Goal: Task Accomplishment & Management: Complete application form

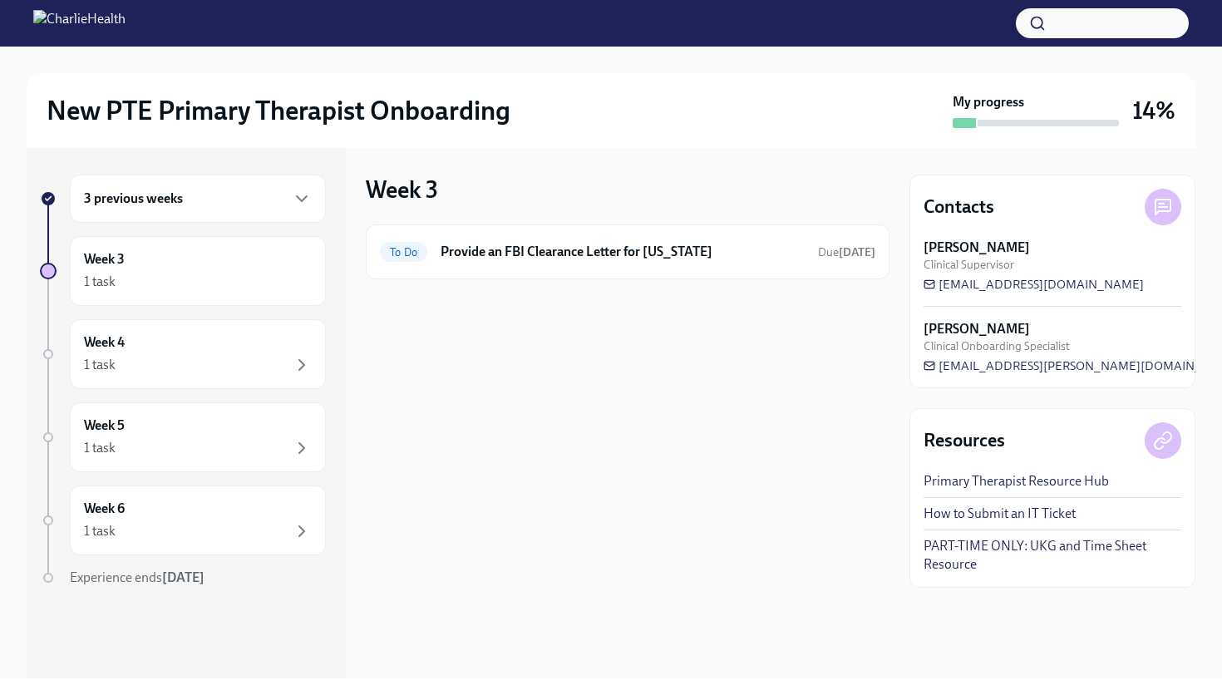
click at [219, 206] on div "3 previous weeks" at bounding box center [198, 199] width 228 height 20
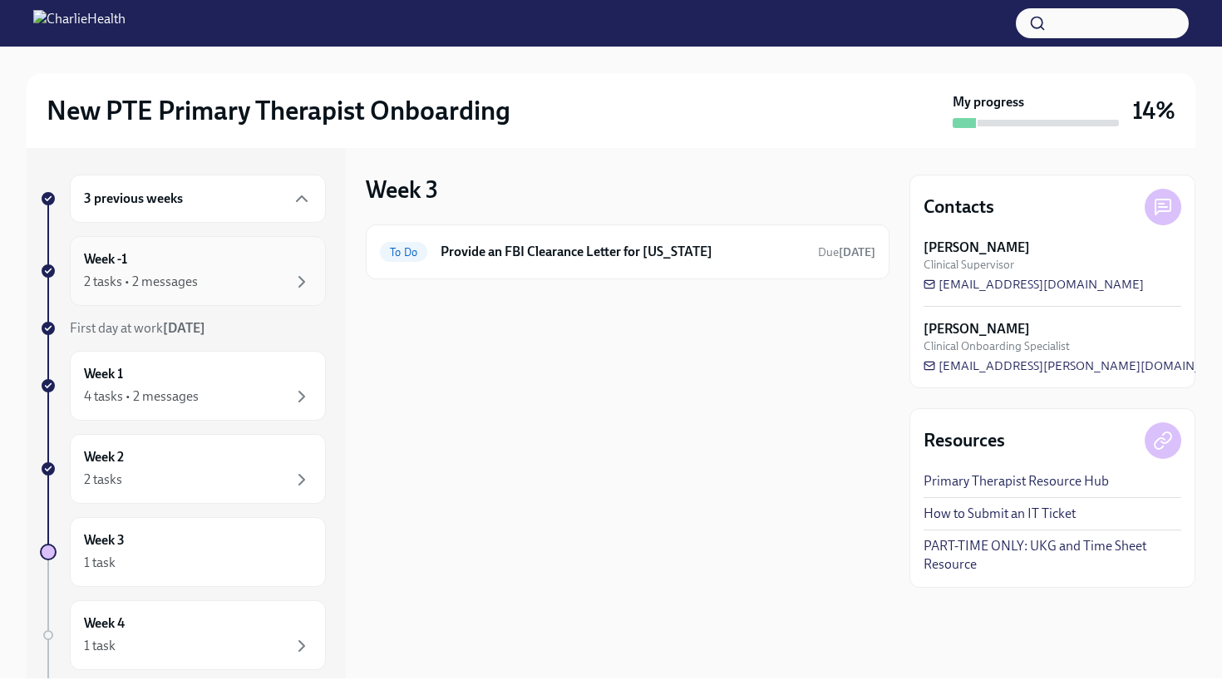
click at [204, 264] on div "Week -1 2 tasks • 2 messages" at bounding box center [198, 271] width 228 height 42
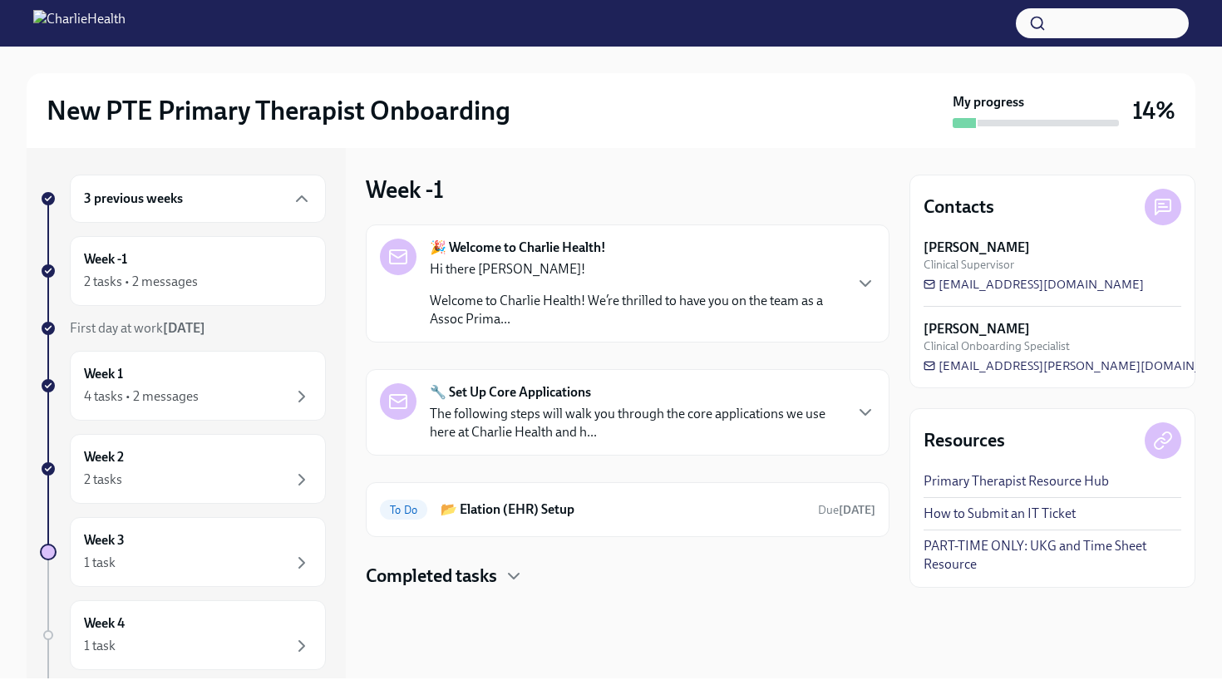
click at [652, 430] on p "The following steps will walk you through the core applications we use here at …" at bounding box center [636, 423] width 412 height 37
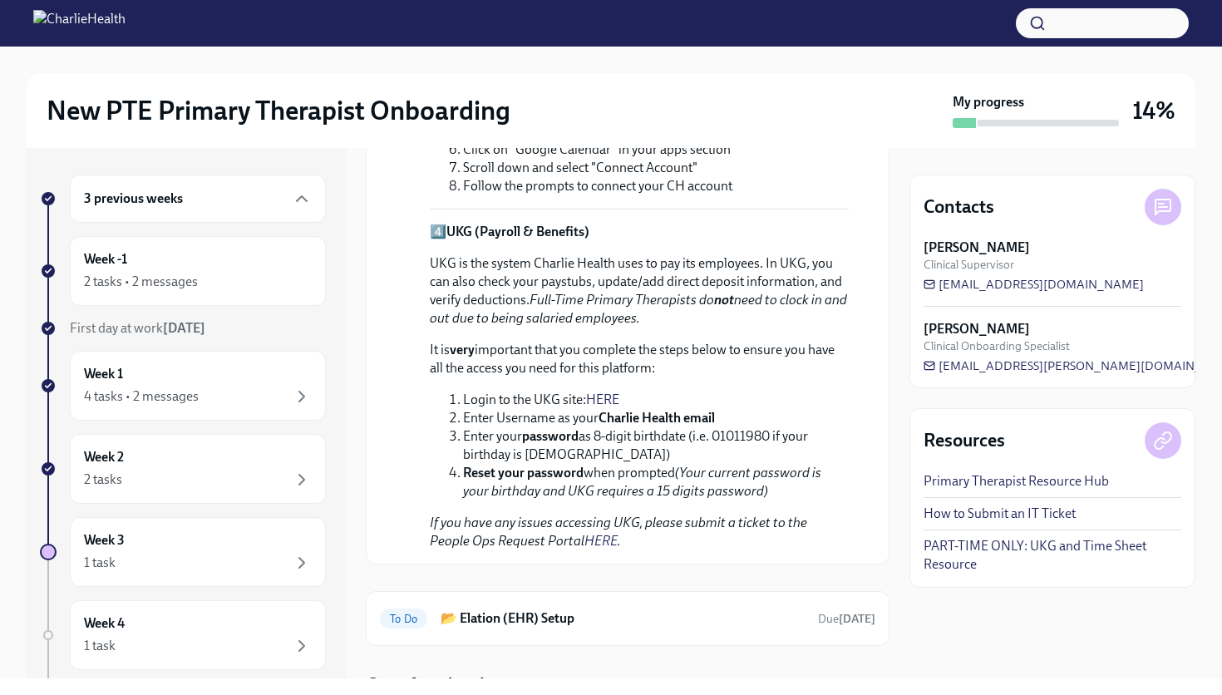
scroll to position [1186, 0]
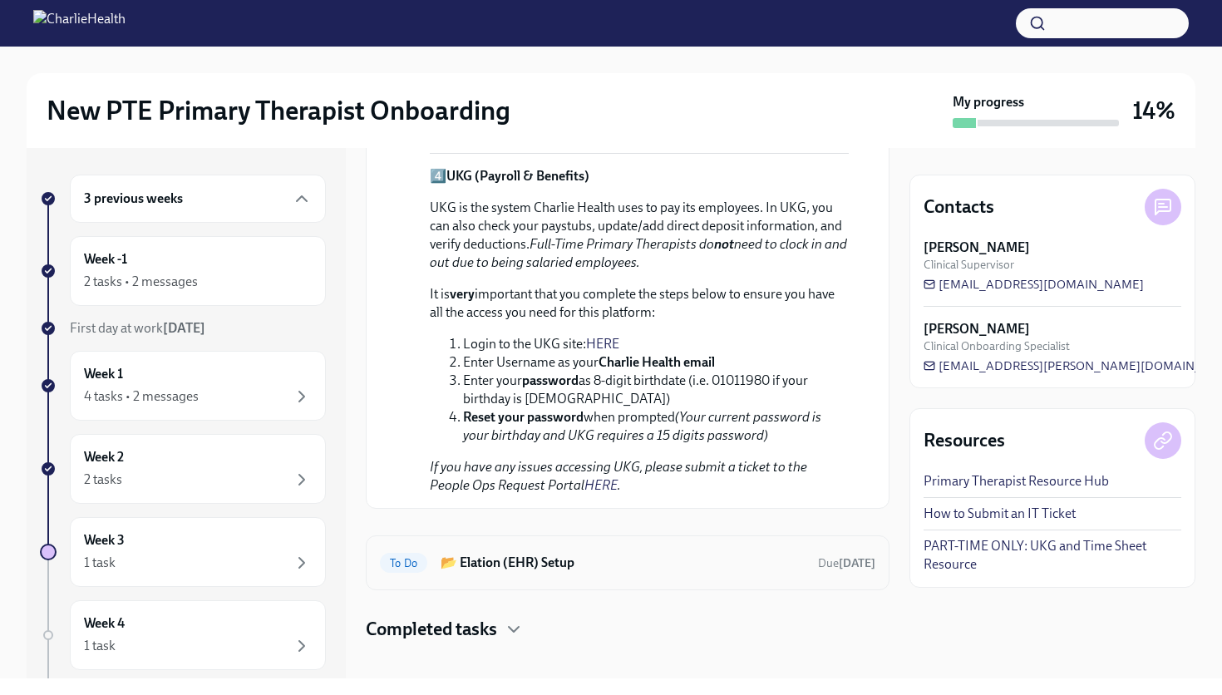
click at [667, 554] on h6 "📂 Elation (EHR) Setup" at bounding box center [623, 563] width 364 height 18
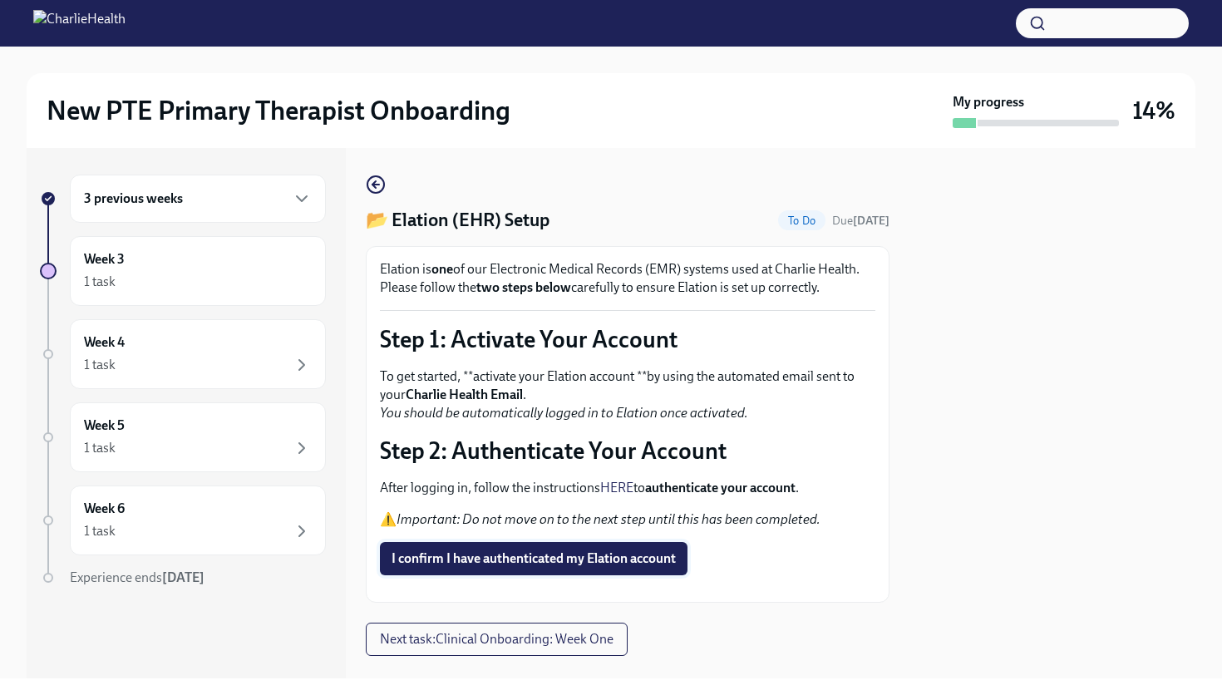
click at [641, 560] on span "I confirm I have authenticated my Elation account" at bounding box center [534, 558] width 284 height 17
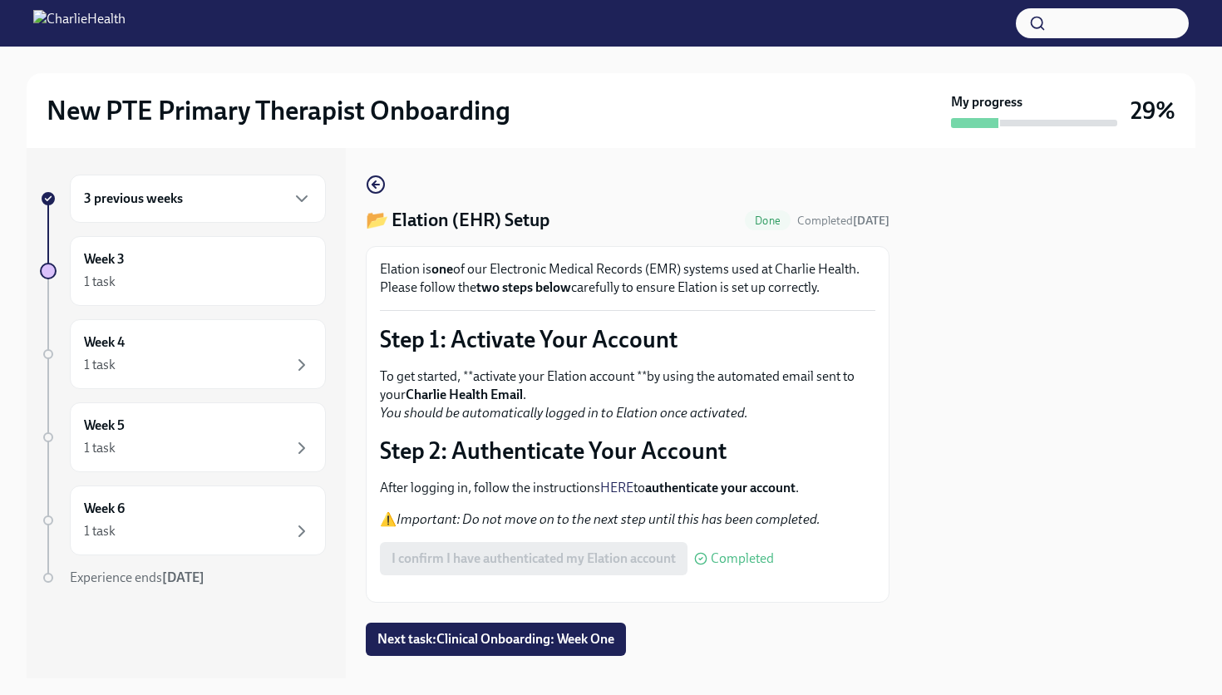
scroll to position [71, 0]
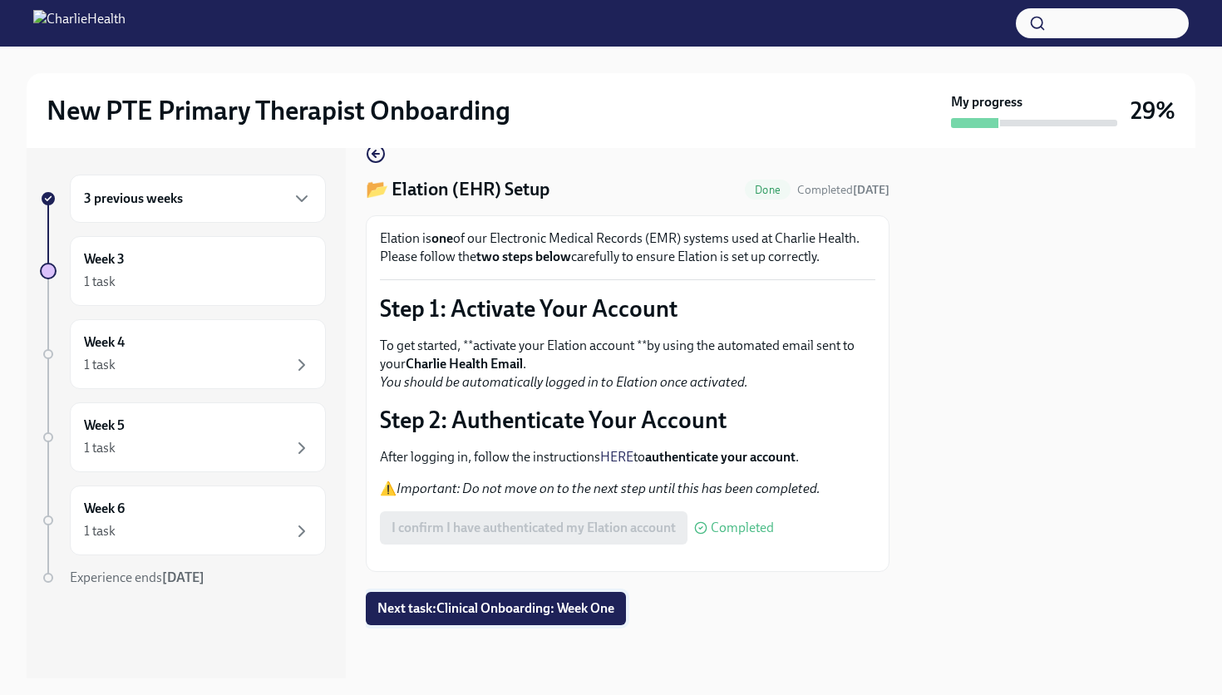
click at [612, 604] on span "Next task : Clinical Onboarding: Week One" at bounding box center [495, 608] width 237 height 17
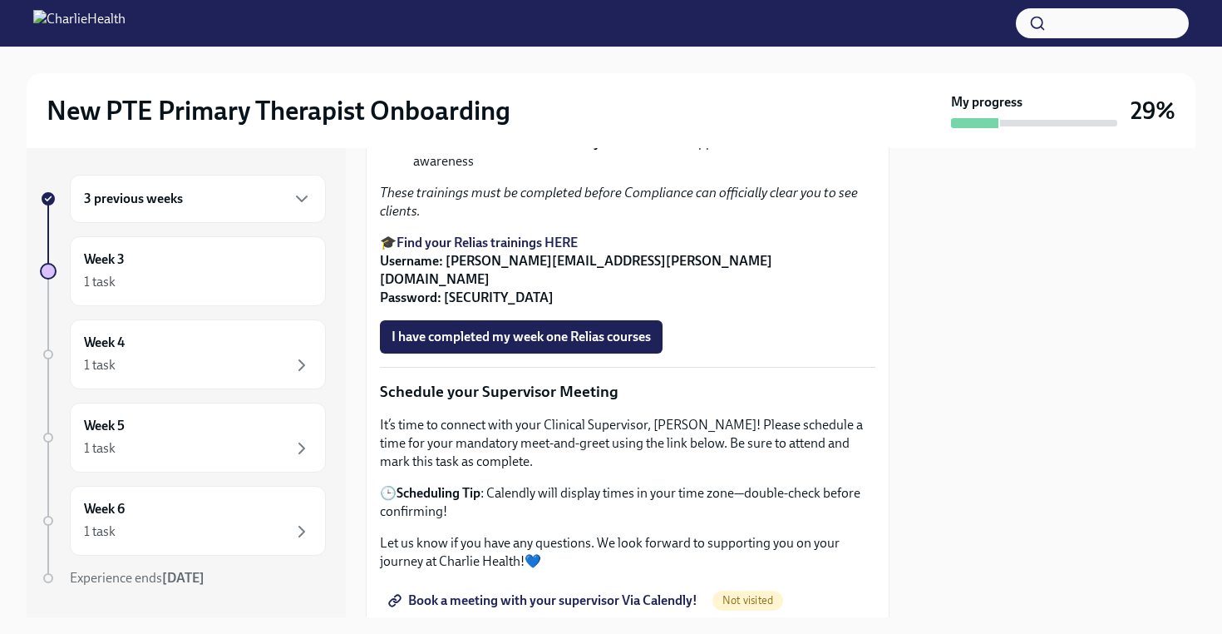
scroll to position [1261, 0]
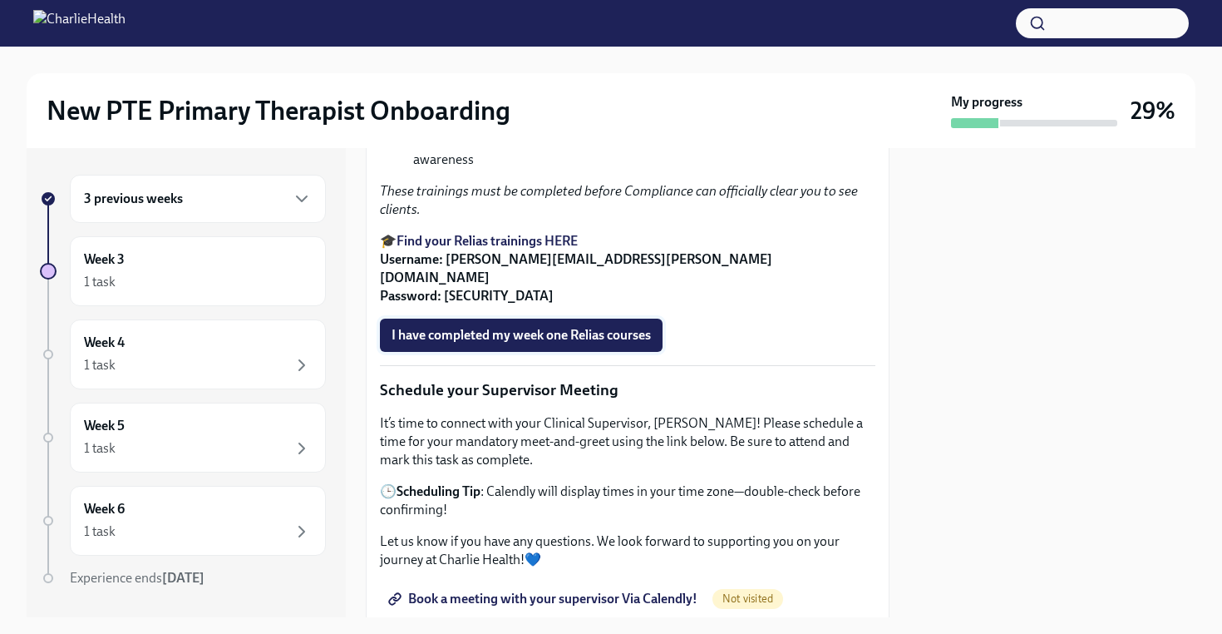
click at [450, 343] on span "I have completed my week one Relias courses" at bounding box center [521, 335] width 259 height 17
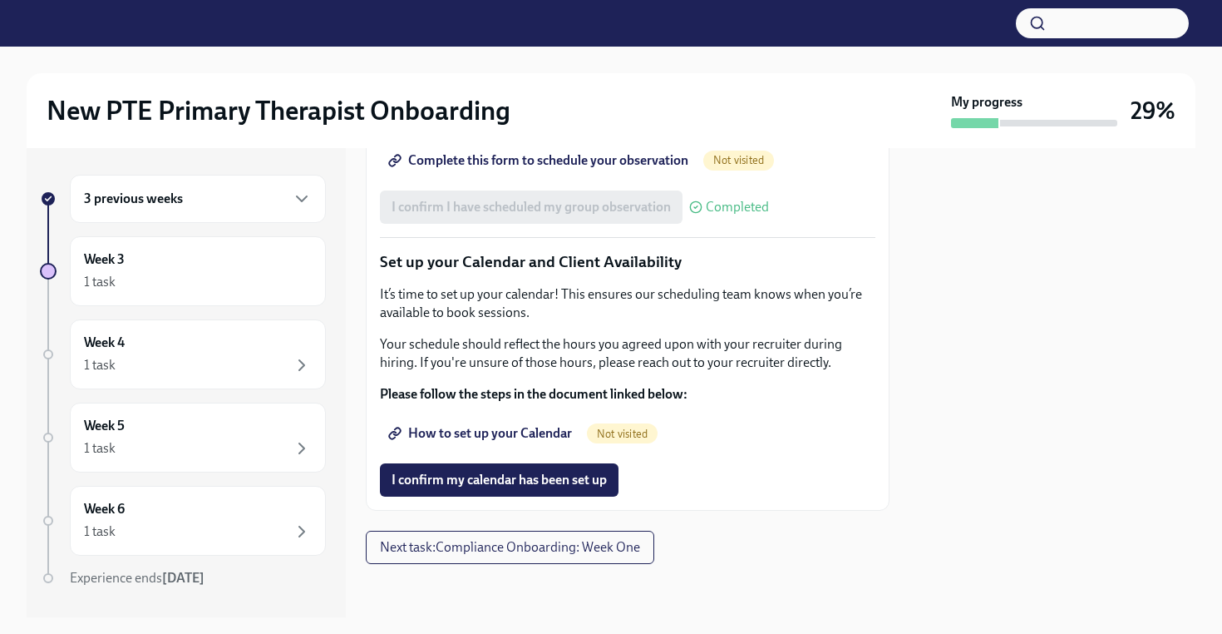
scroll to position [2684, 0]
click at [483, 439] on span "How to set up your Calendar" at bounding box center [482, 433] width 180 height 17
click at [491, 481] on span "I confirm my calendar has been set up" at bounding box center [499, 479] width 215 height 17
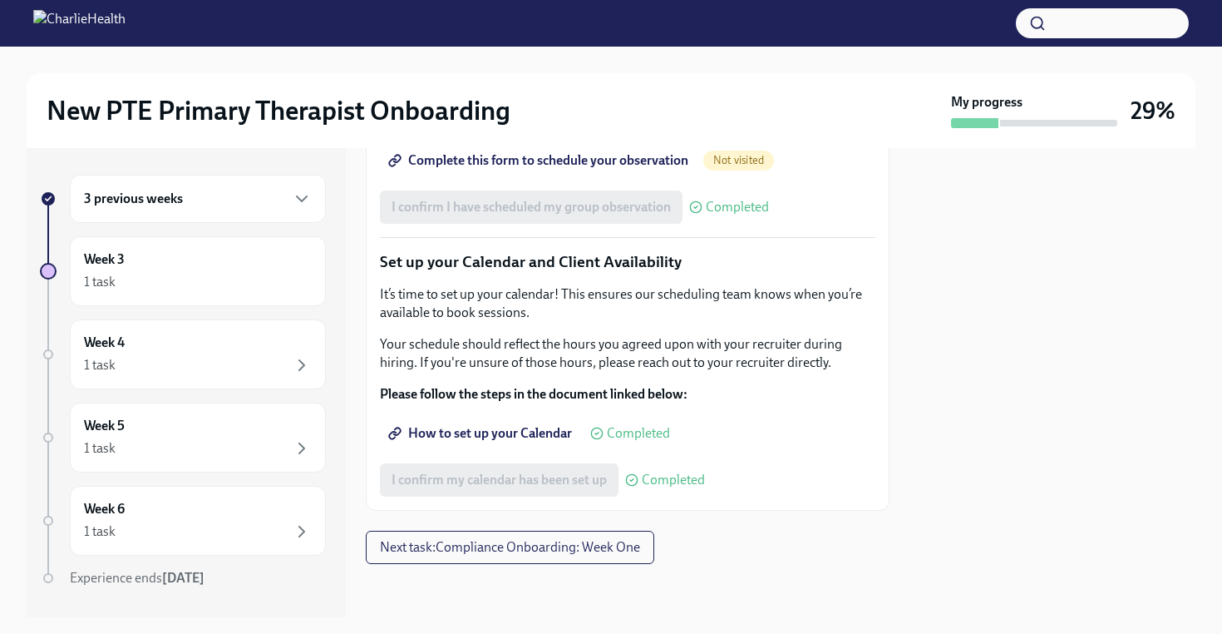
scroll to position [2684, 0]
click at [463, 554] on span "Next task : Compliance Onboarding: Week One" at bounding box center [510, 547] width 260 height 17
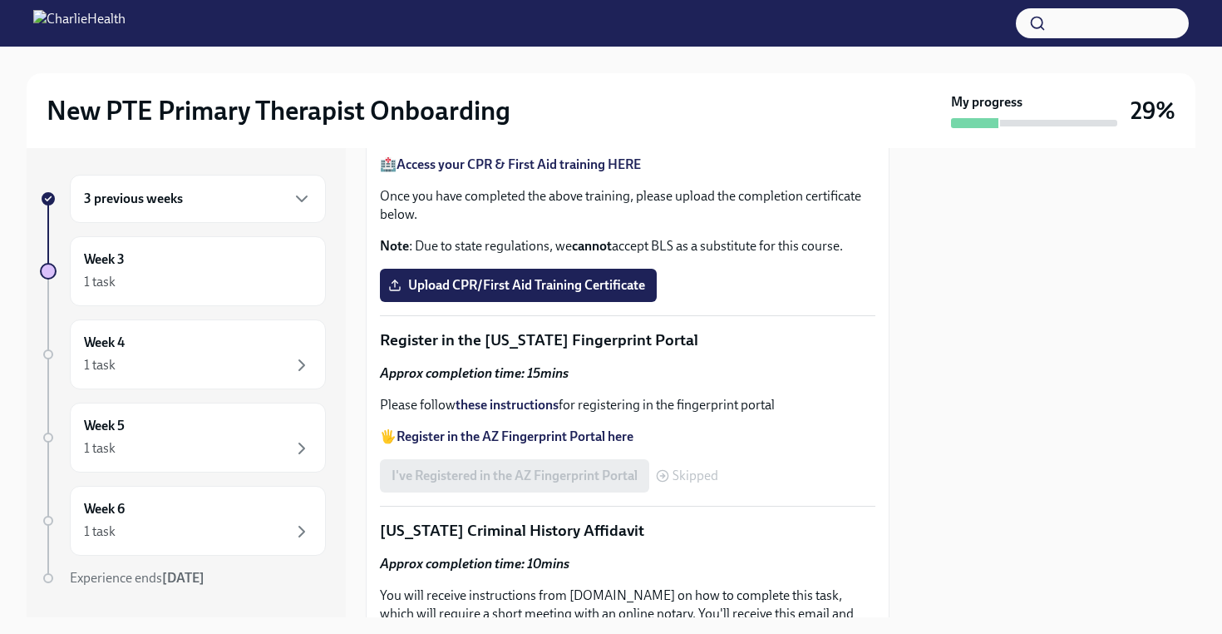
scroll to position [826, 0]
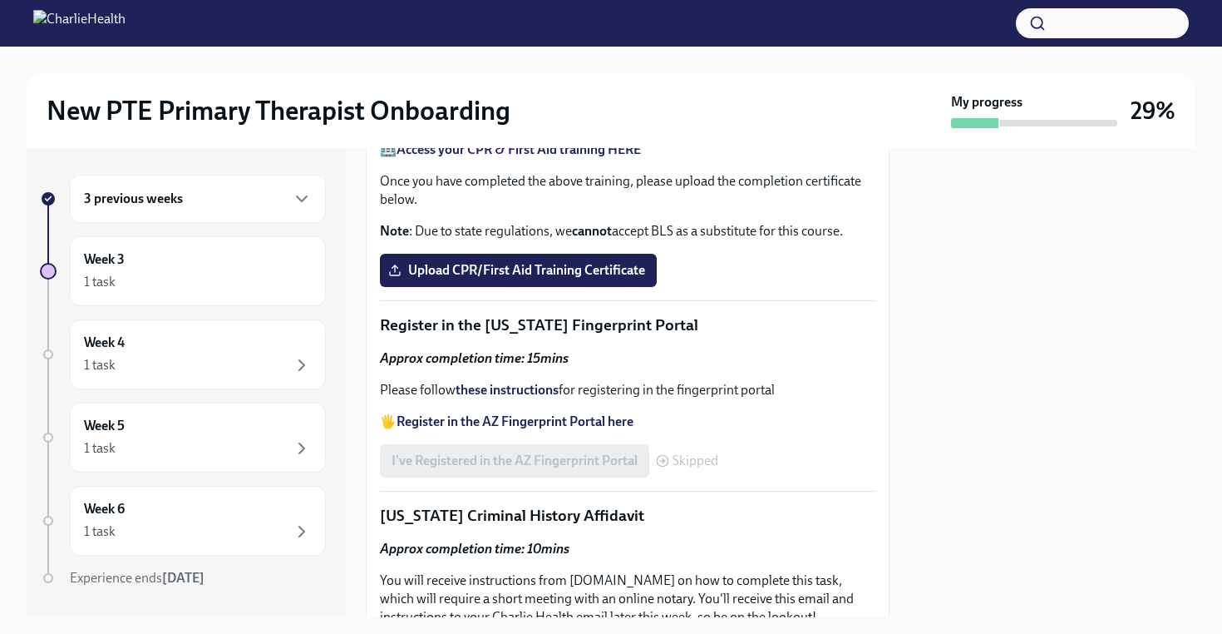
click at [541, 79] on label "Upload the [US_STATE] Telehealth Certificate" at bounding box center [530, 62] width 301 height 33
click at [0, 0] on input "Upload the [US_STATE] Telehealth Certificate" at bounding box center [0, 0] width 0 height 0
click at [562, 71] on span "Upload the [US_STATE] Telehealth Certificate" at bounding box center [531, 62] width 278 height 17
click at [0, 0] on input "Upload the [US_STATE] Telehealth Certificate" at bounding box center [0, 0] width 0 height 0
click at [1005, 456] on div at bounding box center [1053, 382] width 286 height 469
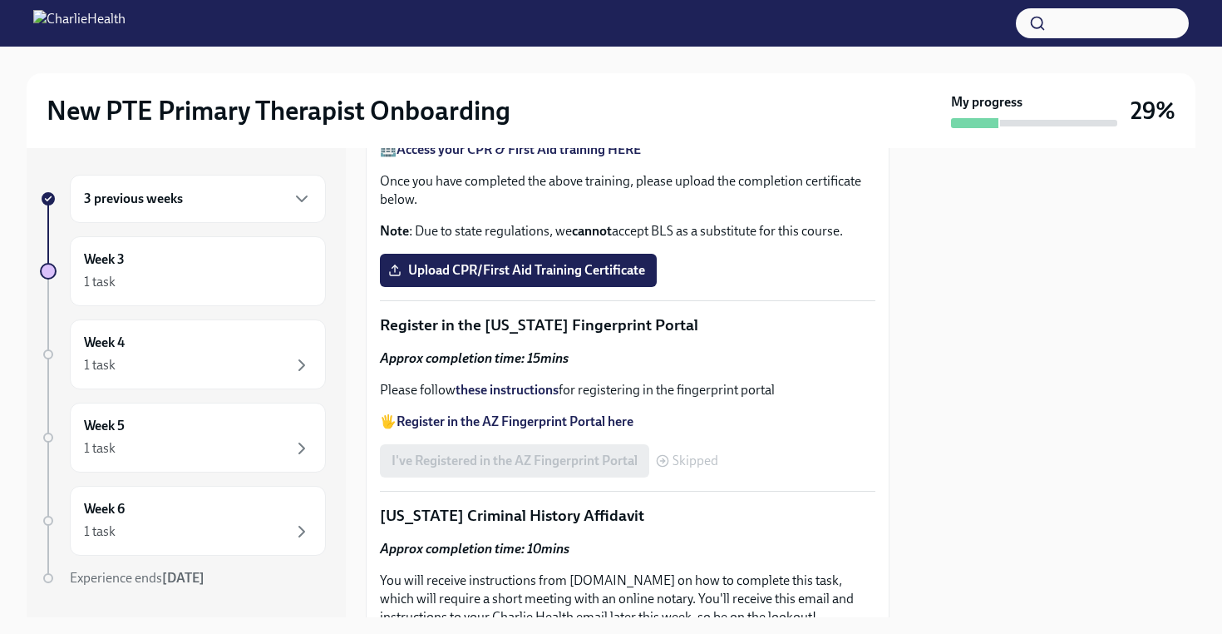
click at [735, 240] on div "🏥 Access your CPR & First Aid training HERE Once you have completed the above t…" at bounding box center [628, 191] width 496 height 100
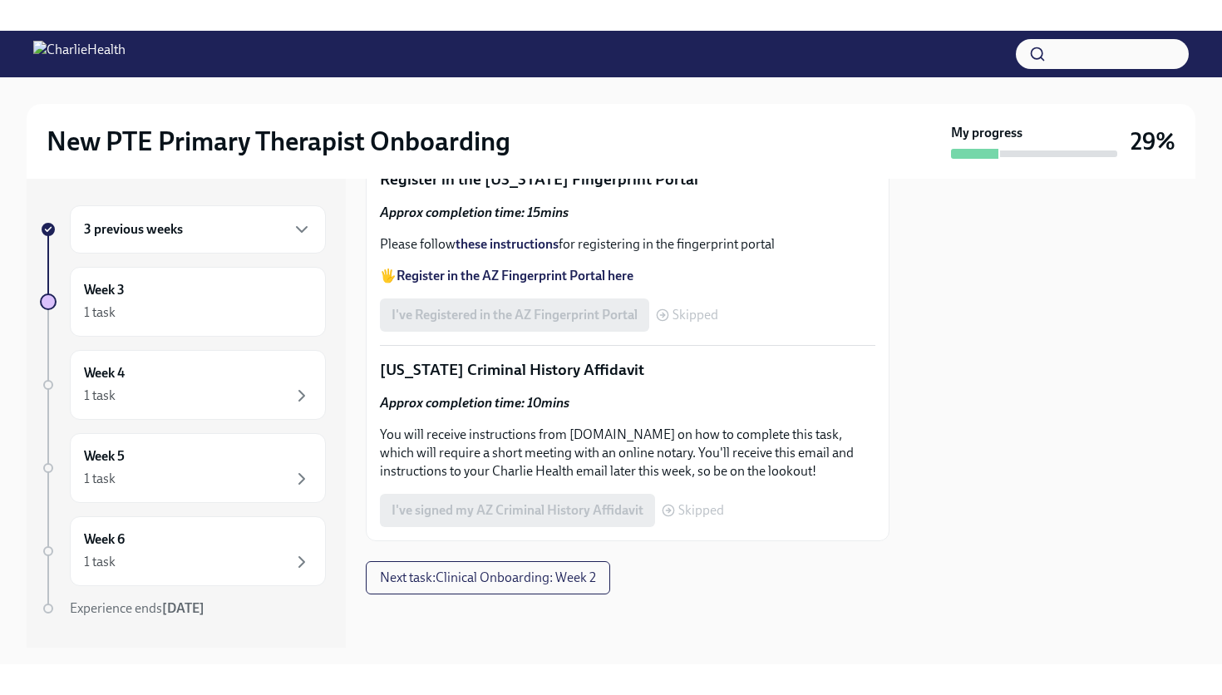
scroll to position [1084, 0]
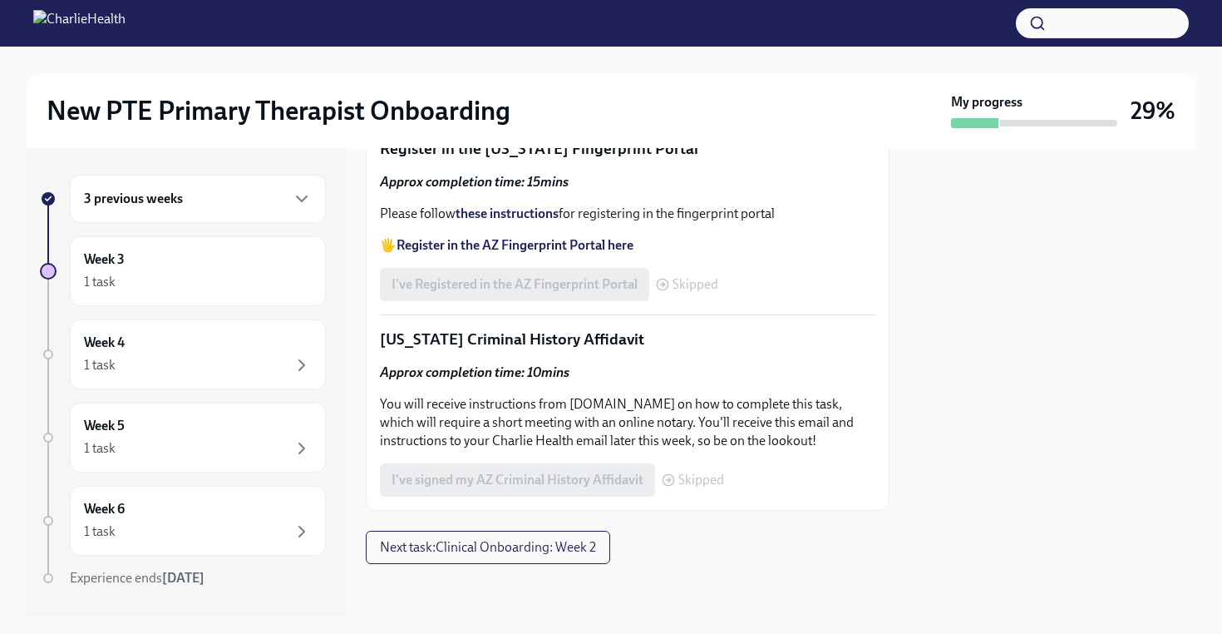
click at [541, 111] on label "Upload CPR/First Aid Training Certificate" at bounding box center [518, 93] width 277 height 33
click at [0, 0] on input "Upload CPR/First Aid Training Certificate" at bounding box center [0, 0] width 0 height 0
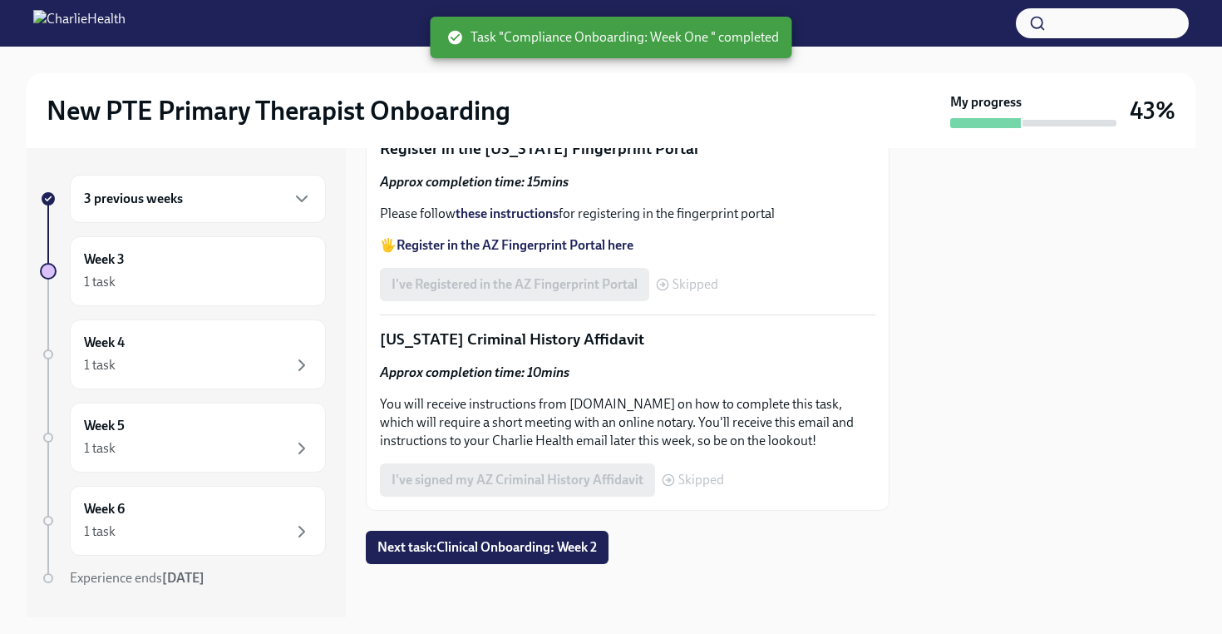
click at [1042, 446] on div at bounding box center [1053, 382] width 286 height 469
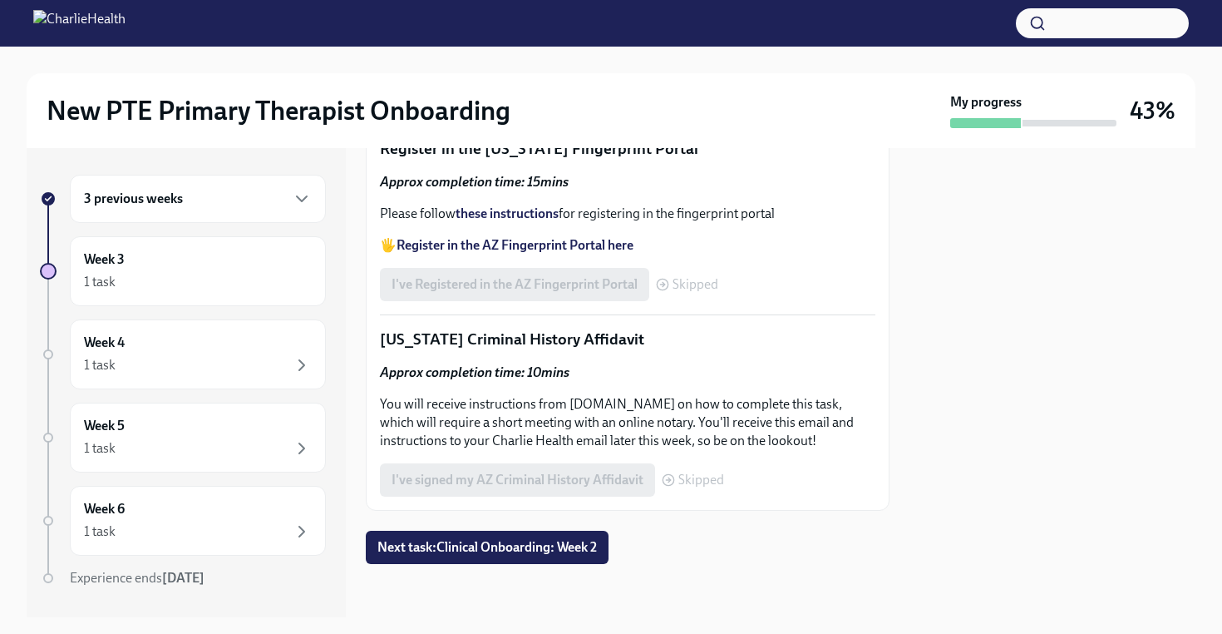
click at [1042, 446] on div at bounding box center [1053, 382] width 286 height 469
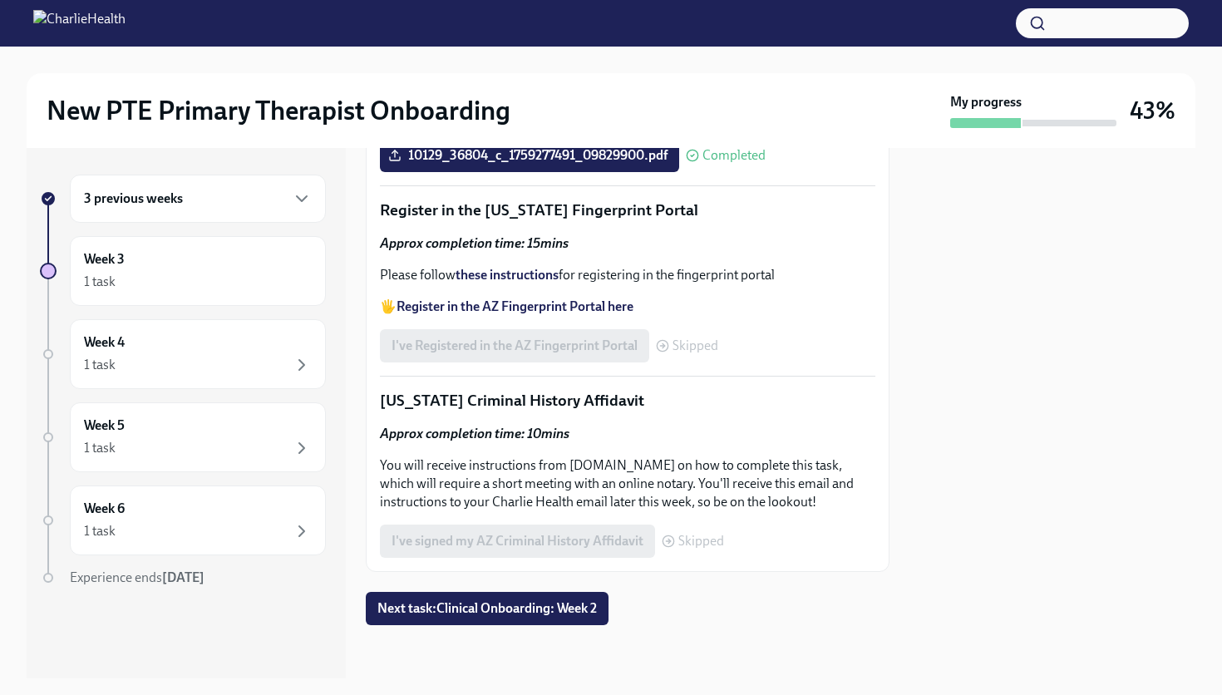
scroll to position [1299, 0]
click at [539, 614] on span "Next task : Clinical Onboarding: Week 2" at bounding box center [486, 608] width 219 height 17
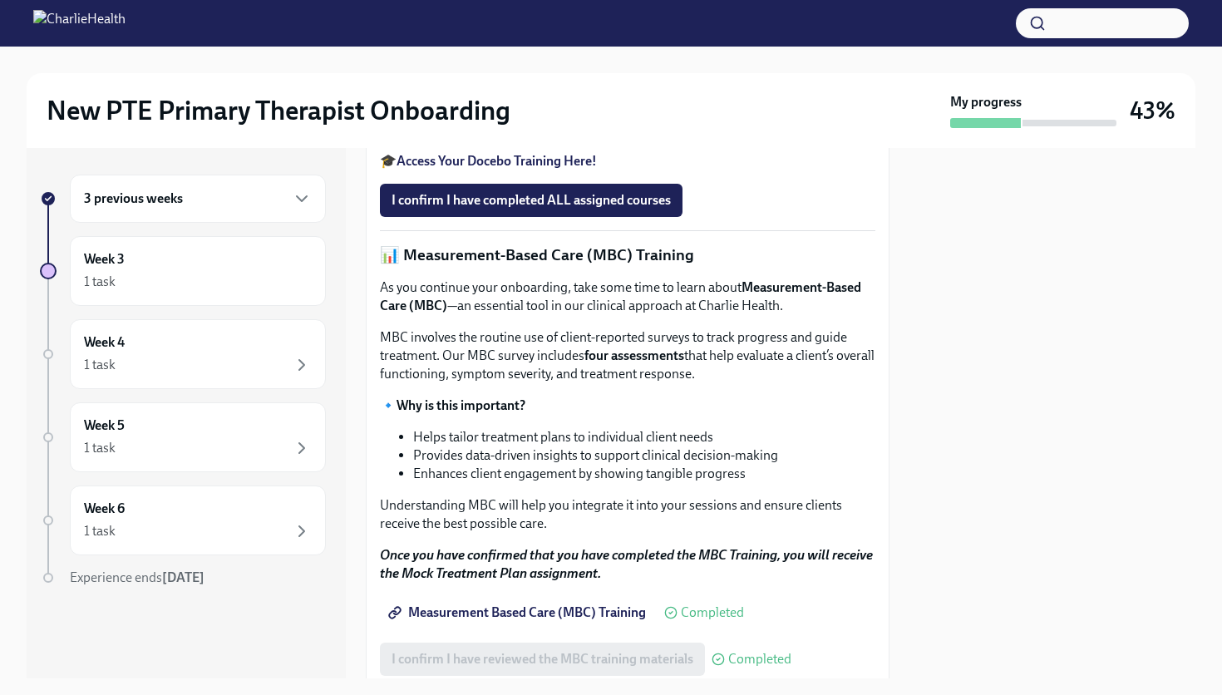
scroll to position [627, 0]
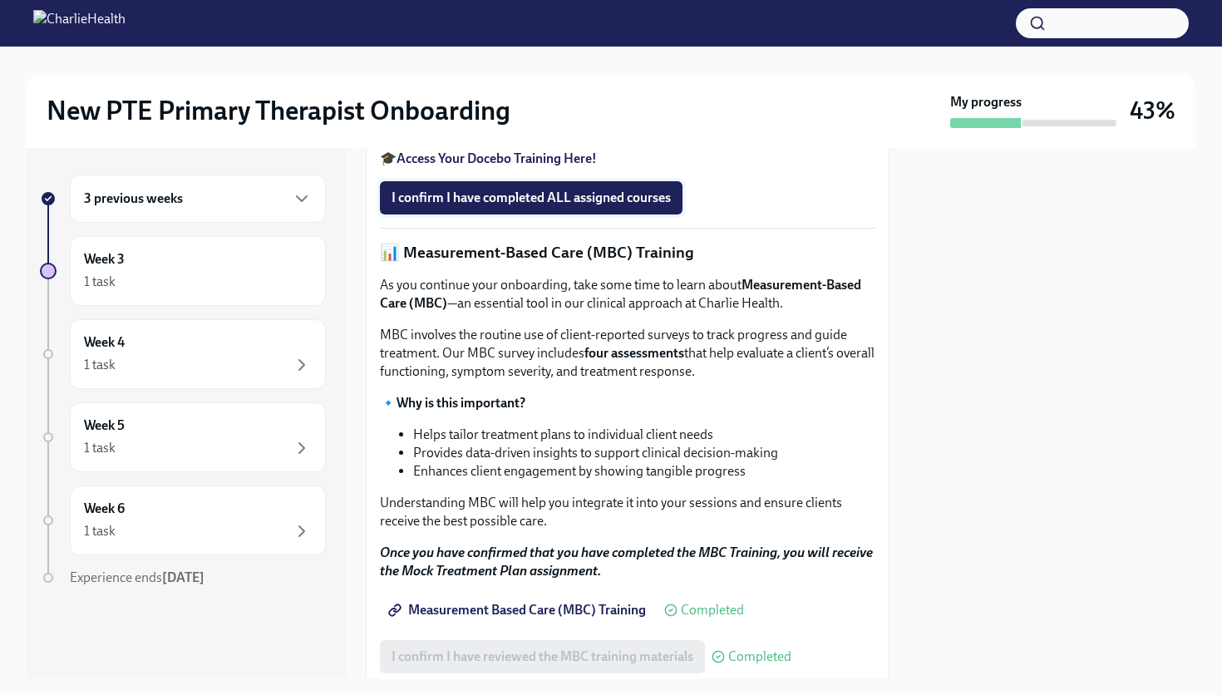
click at [596, 214] on button "I confirm I have completed ALL assigned courses" at bounding box center [531, 197] width 303 height 33
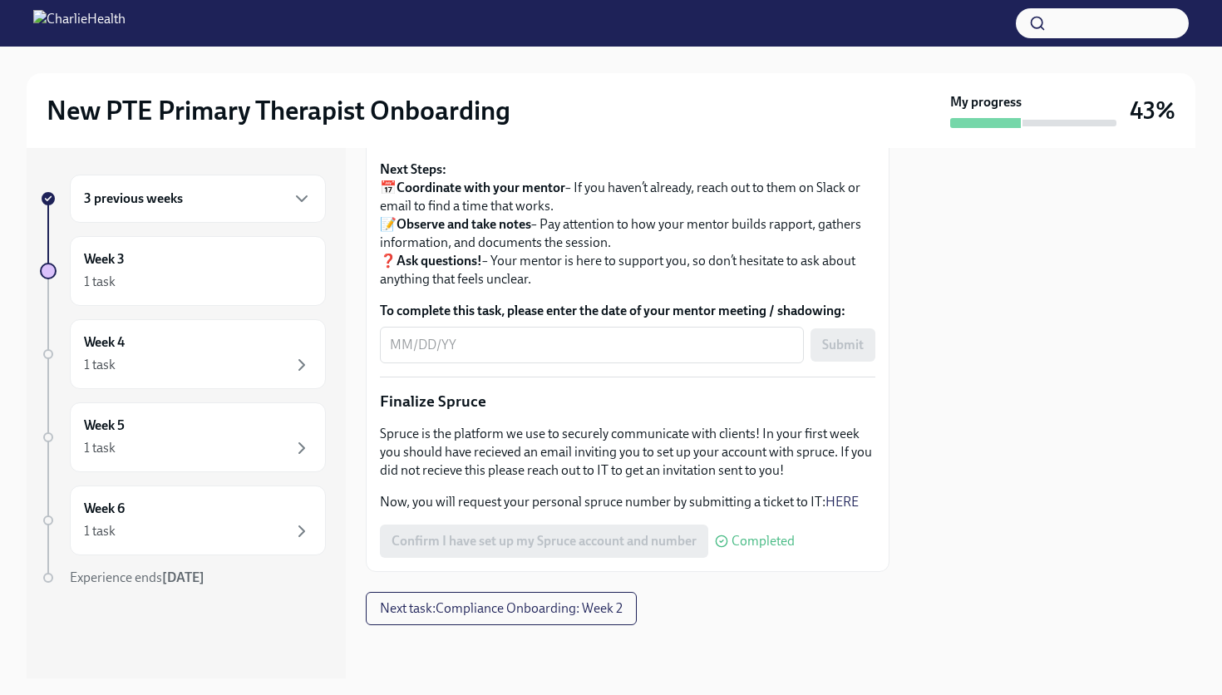
scroll to position [1901, 0]
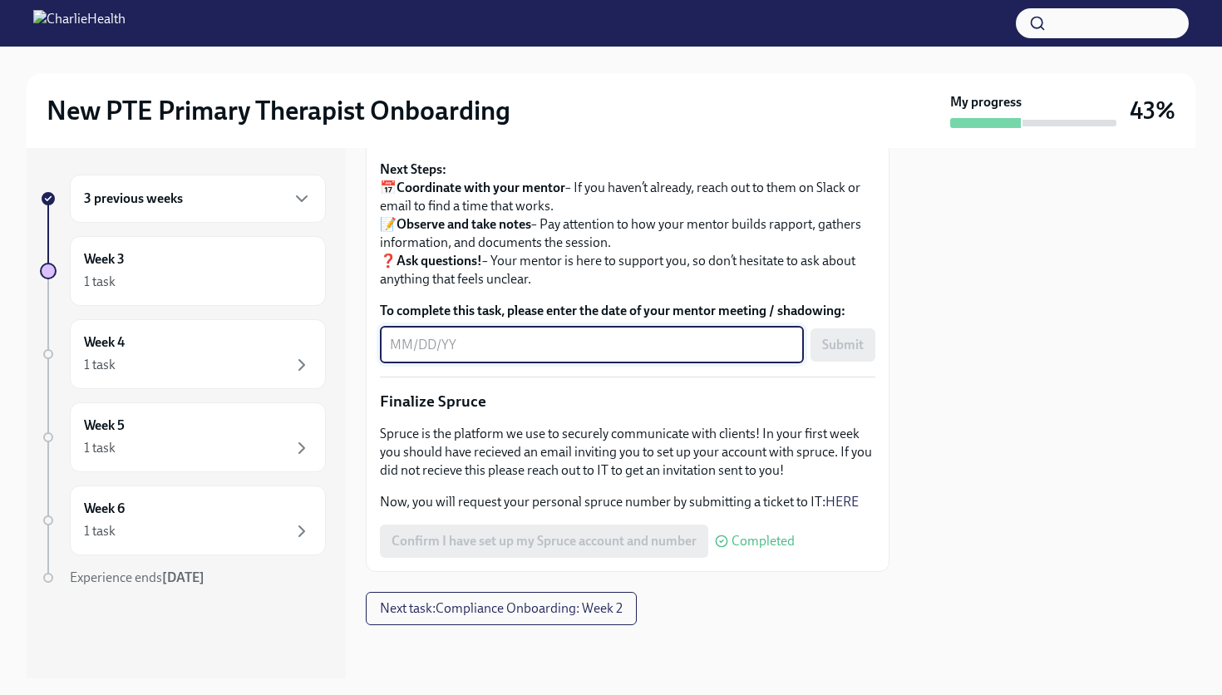
click at [613, 355] on textarea "To complete this task, please enter the date of your mentor meeting / shadowing:" at bounding box center [592, 345] width 404 height 20
type textarea "[DATE]"
click at [846, 353] on span "Submit" at bounding box center [843, 345] width 42 height 17
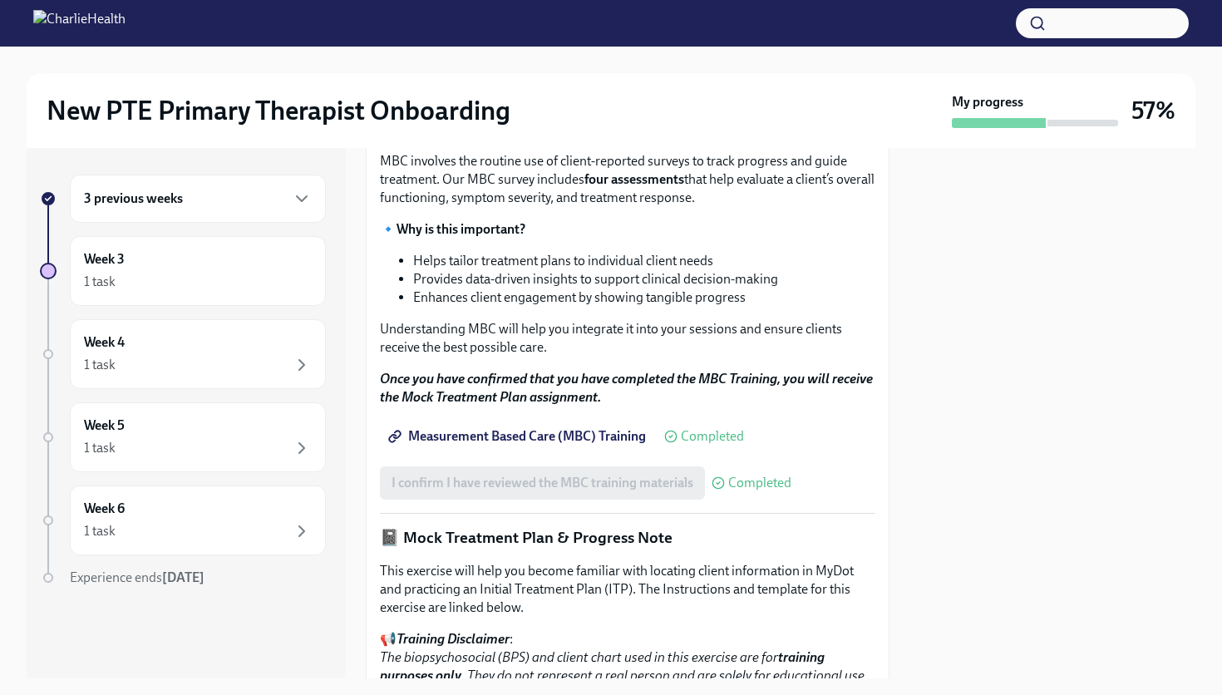
scroll to position [1949, 0]
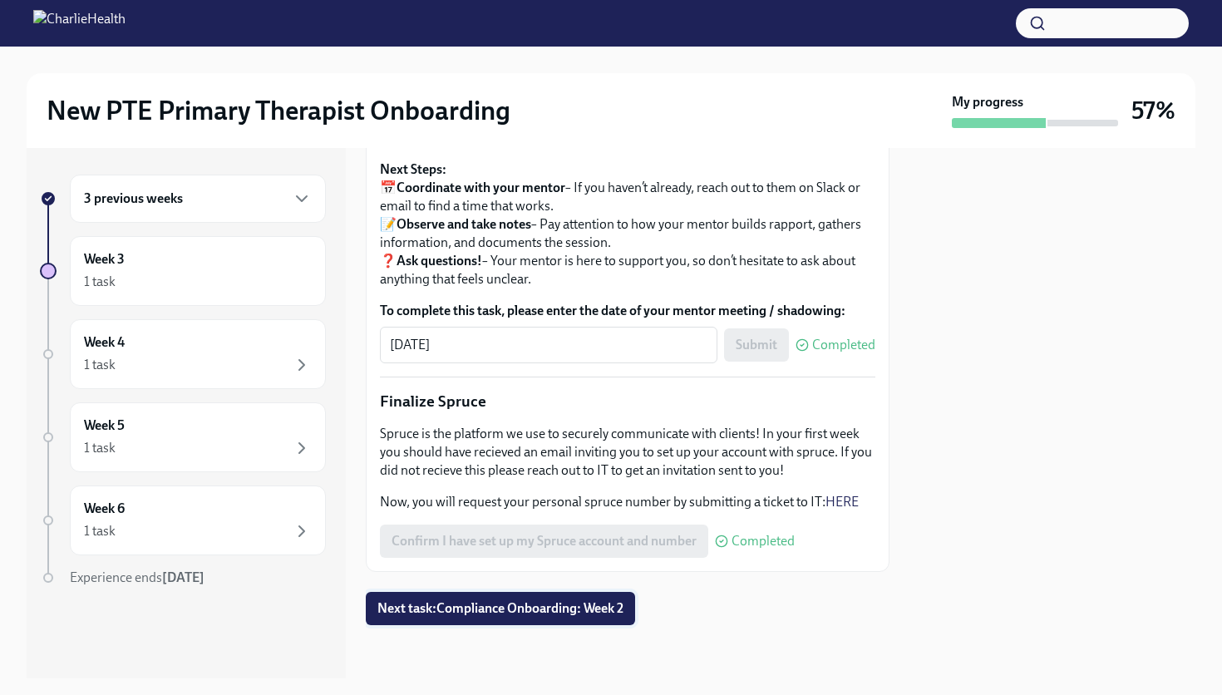
click at [580, 618] on button "Next task : Compliance Onboarding: Week 2" at bounding box center [500, 608] width 269 height 33
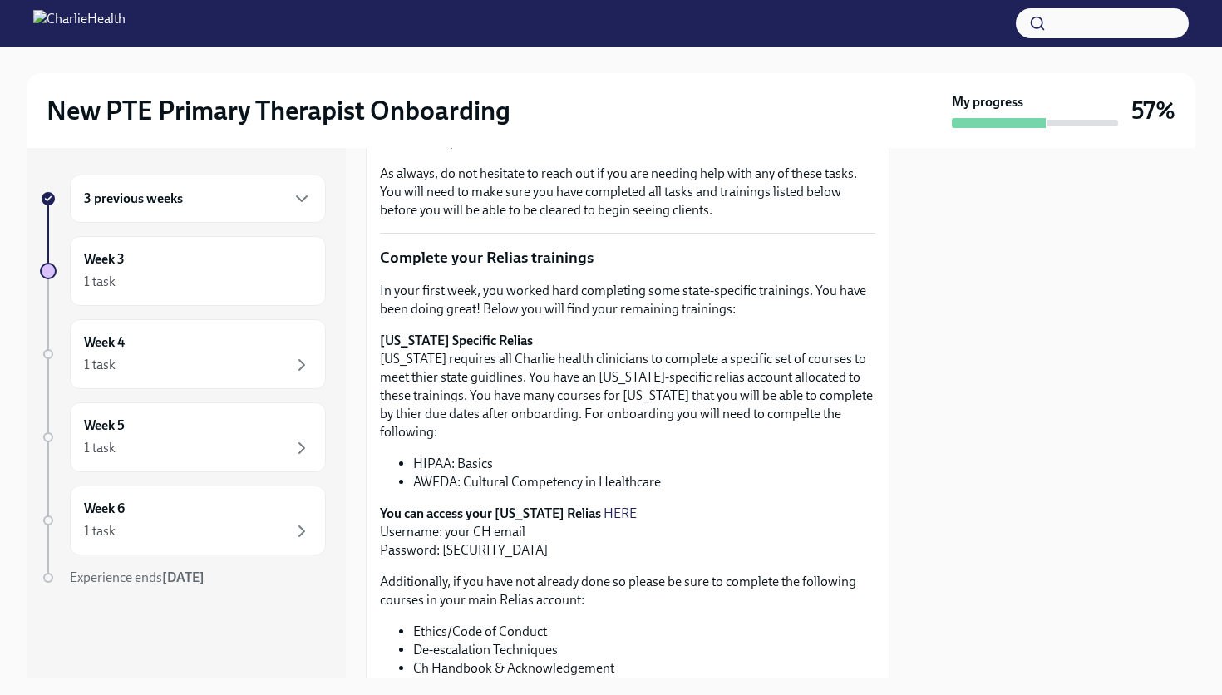
scroll to position [280, 0]
click at [604, 507] on link "HERE" at bounding box center [620, 515] width 33 height 16
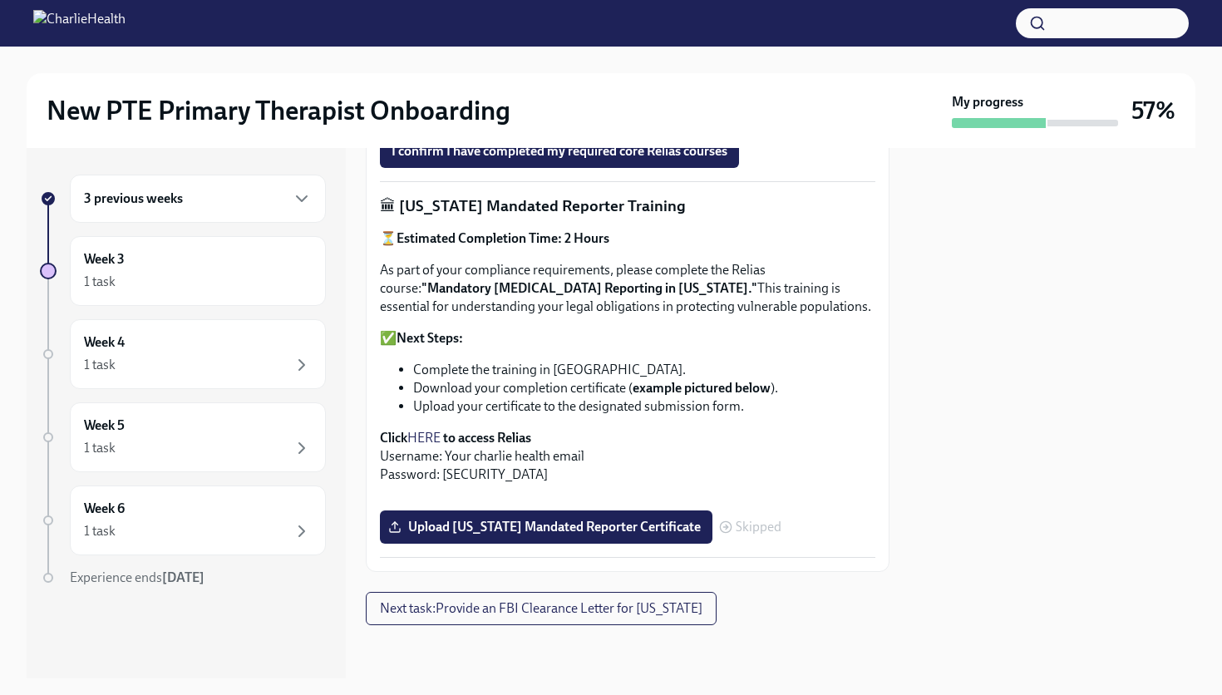
scroll to position [1244, 0]
click at [569, 529] on span "Upload [US_STATE] Mandated Reporter Certificate" at bounding box center [546, 527] width 309 height 17
click at [0, 0] on input "Upload [US_STATE] Mandated Reporter Certificate" at bounding box center [0, 0] width 0 height 0
click at [523, 536] on label "Upload [US_STATE] Mandated Reporter Certificate" at bounding box center [546, 526] width 333 height 33
click at [0, 0] on input "Upload [US_STATE] Mandated Reporter Certificate" at bounding box center [0, 0] width 0 height 0
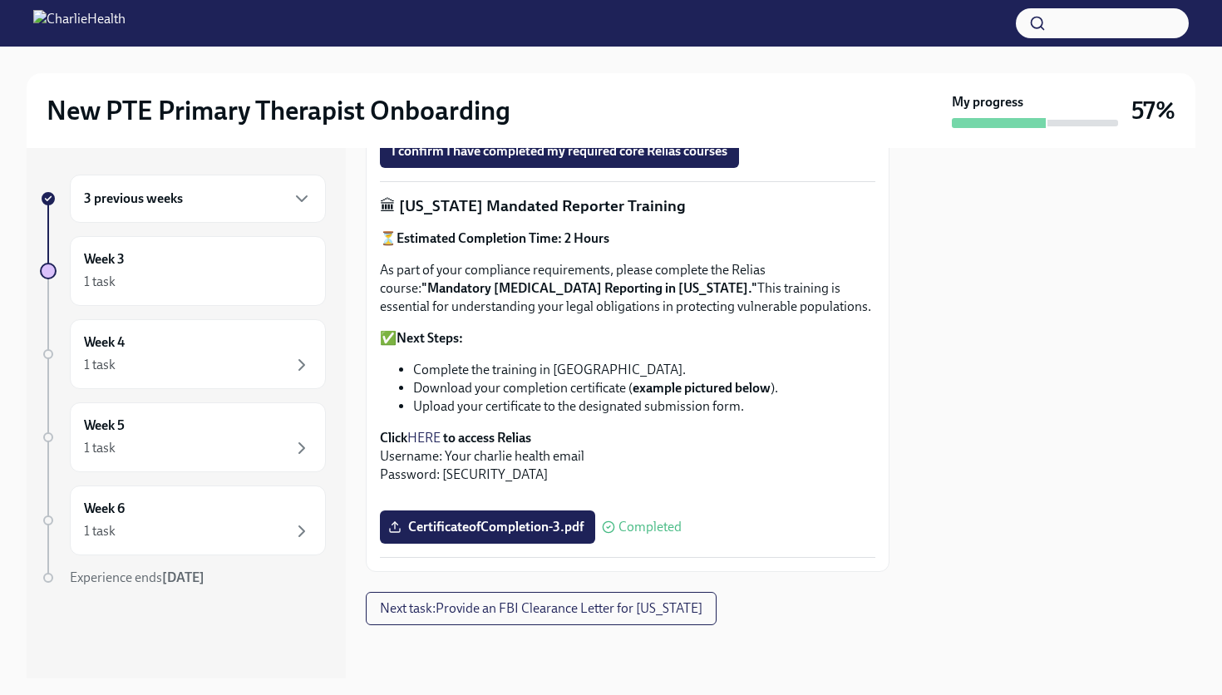
click at [289, 212] on div "3 previous weeks" at bounding box center [198, 199] width 256 height 48
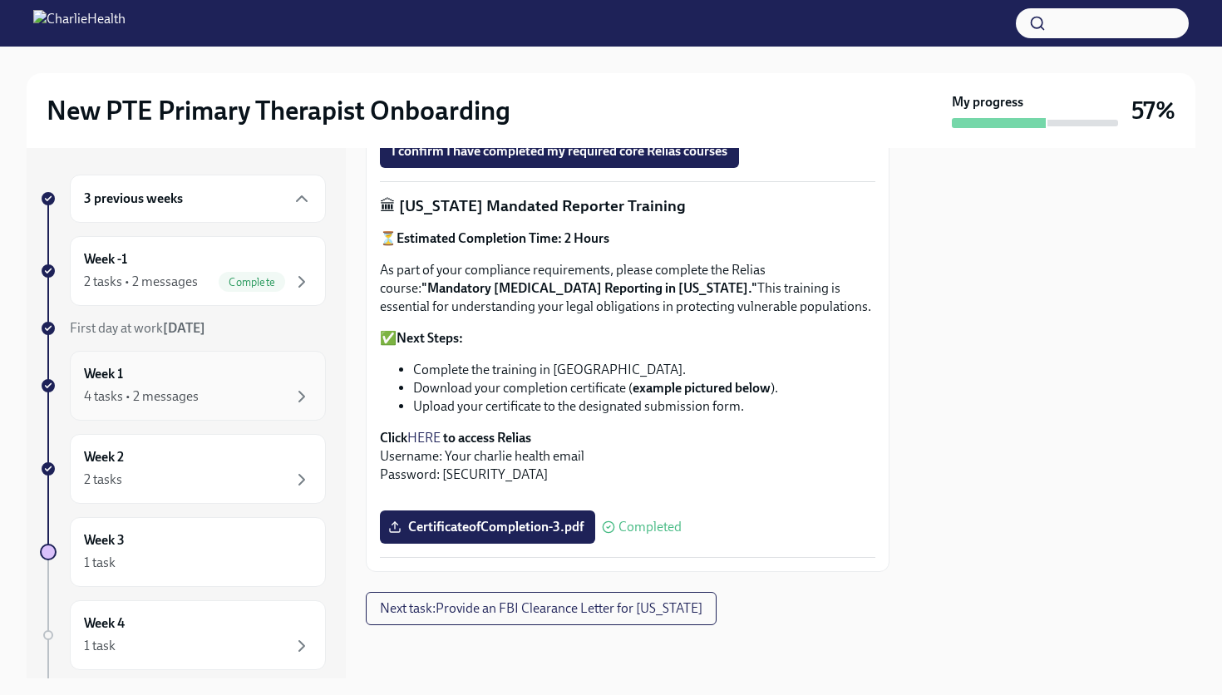
click at [275, 389] on div "4 tasks • 2 messages" at bounding box center [198, 397] width 228 height 20
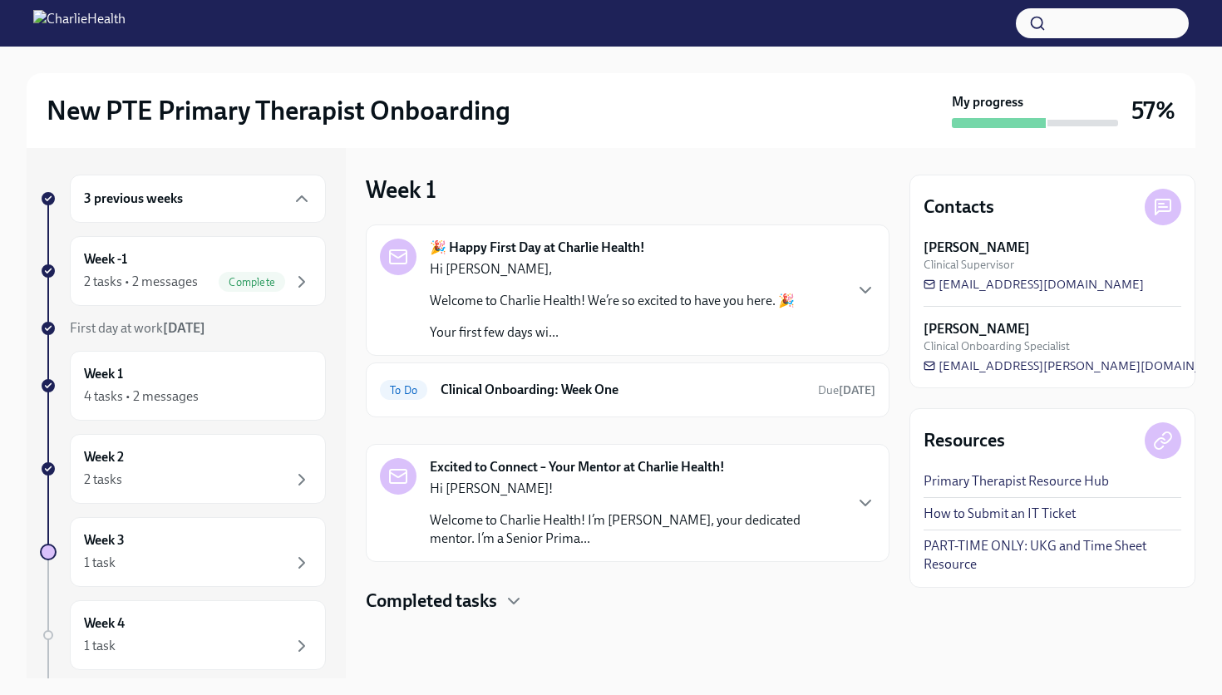
click at [713, 259] on div "🎉 Happy First Day at Charlie Health! Hi [PERSON_NAME], Welcome to Charlie Healt…" at bounding box center [612, 290] width 365 height 103
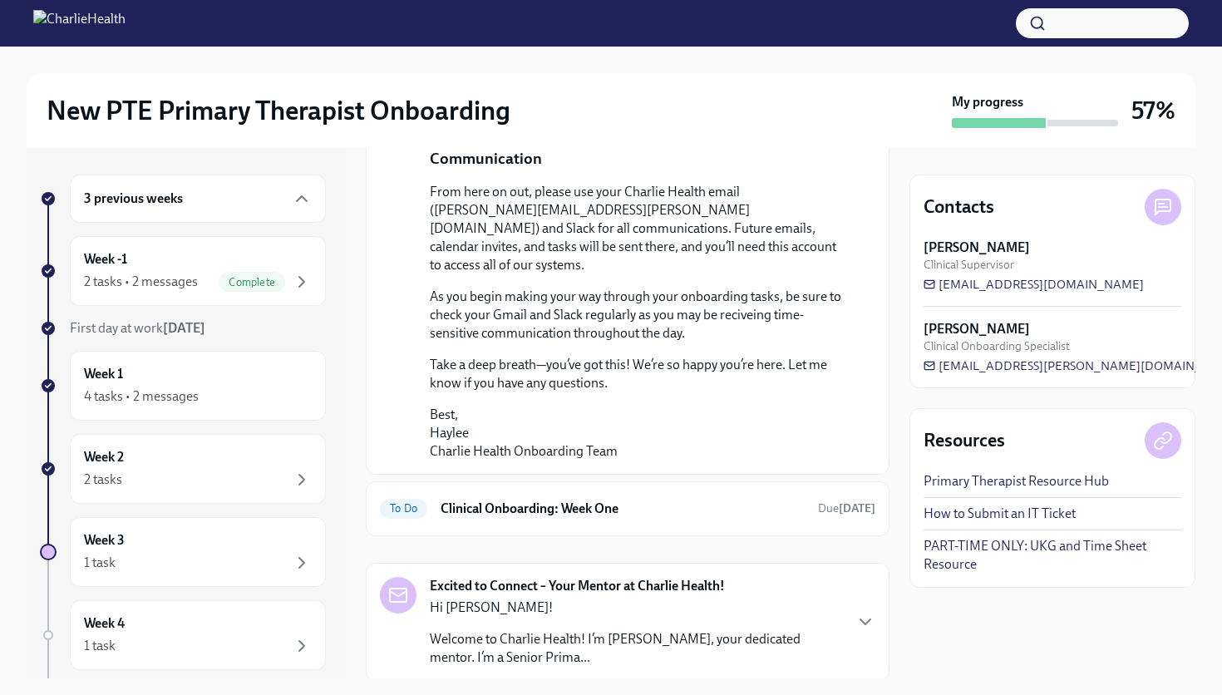
scroll to position [1277, 0]
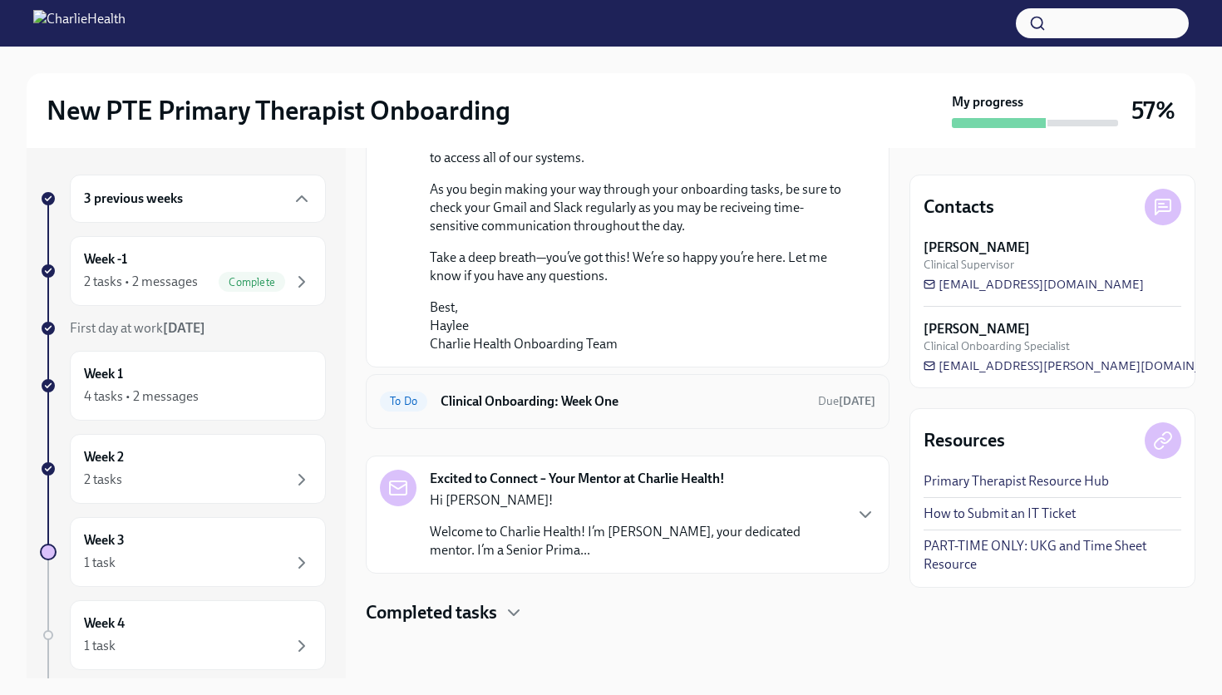
click at [692, 403] on h6 "Clinical Onboarding: Week One" at bounding box center [623, 401] width 364 height 18
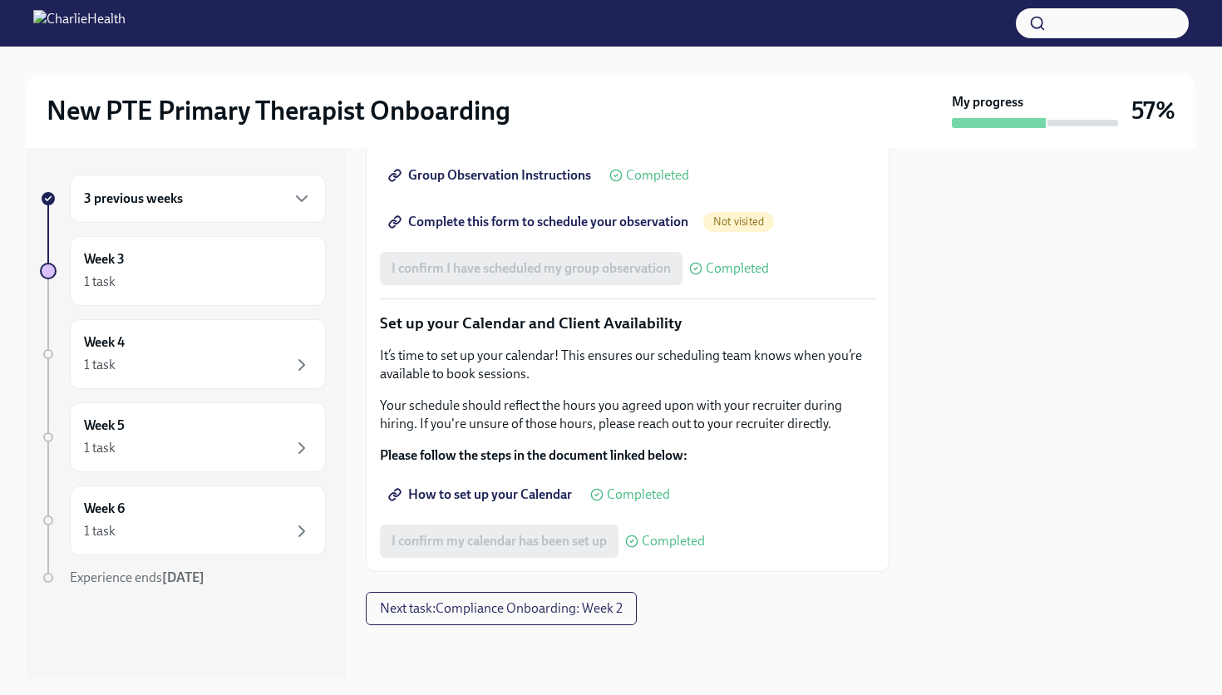
scroll to position [2622, 0]
click at [581, 614] on span "Next task : Compliance Onboarding: Week 2" at bounding box center [501, 608] width 243 height 17
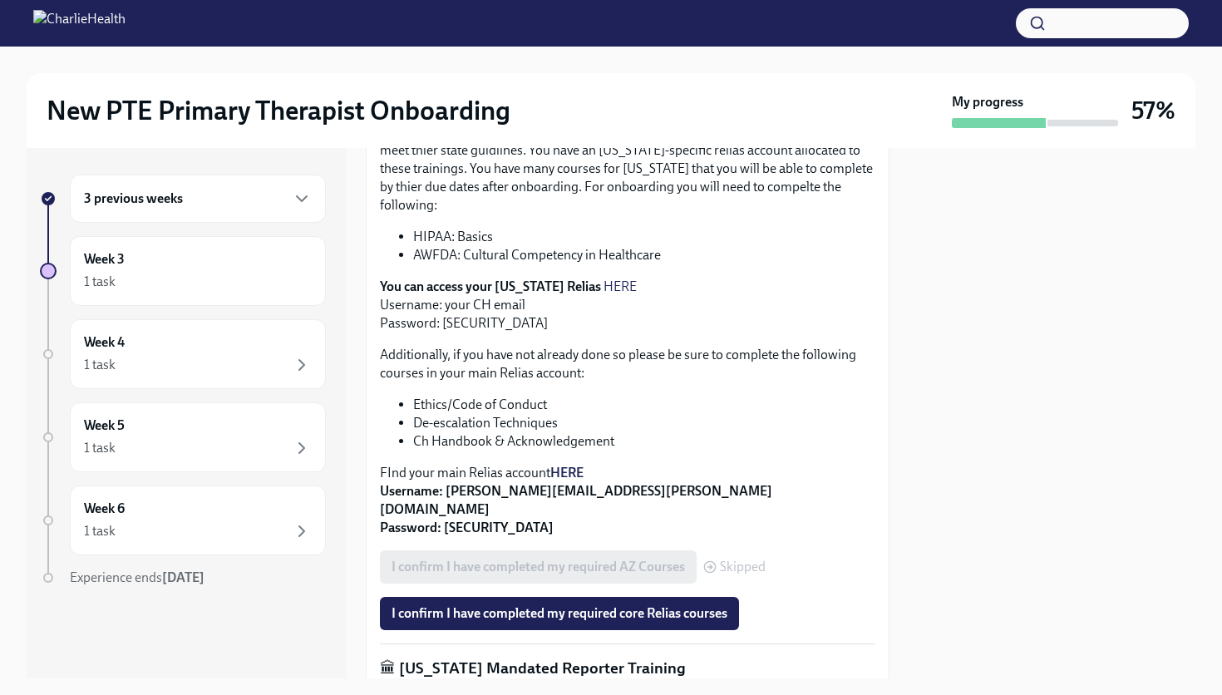
scroll to position [510, 0]
click at [585, 604] on span "I confirm I have completed my required core Relias courses" at bounding box center [560, 612] width 336 height 17
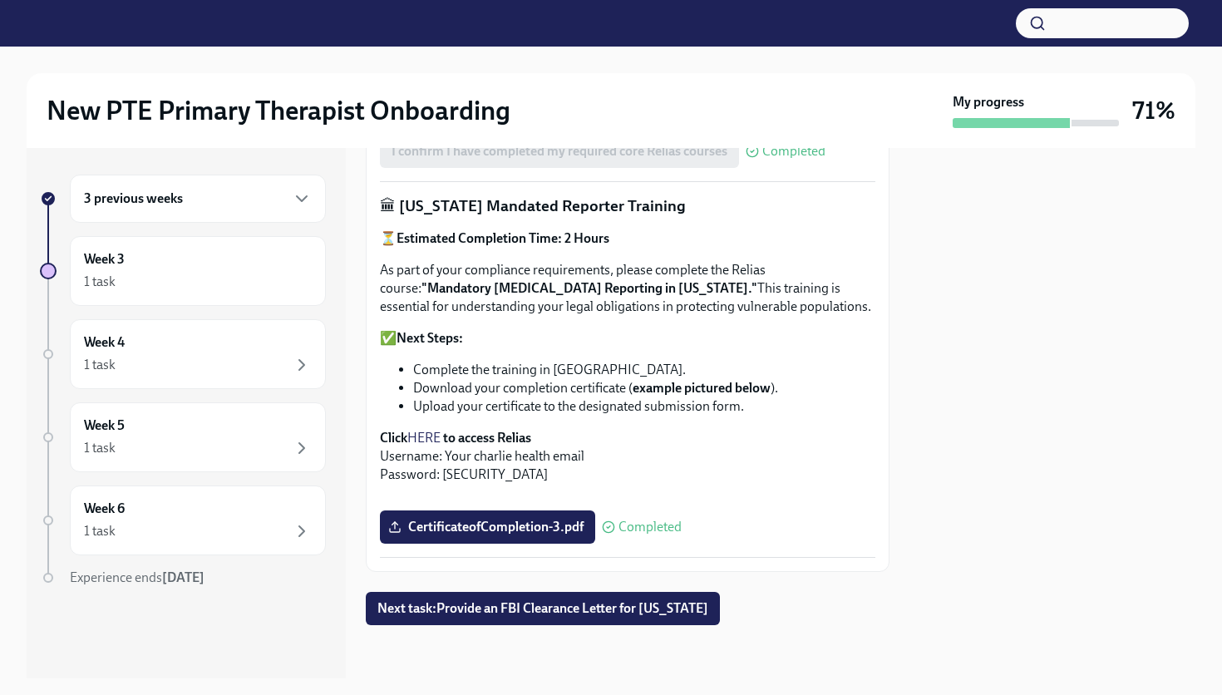
scroll to position [1244, 0]
click at [584, 608] on span "Next task : Provide an FBI Clearance Letter for [US_STATE]" at bounding box center [542, 608] width 331 height 17
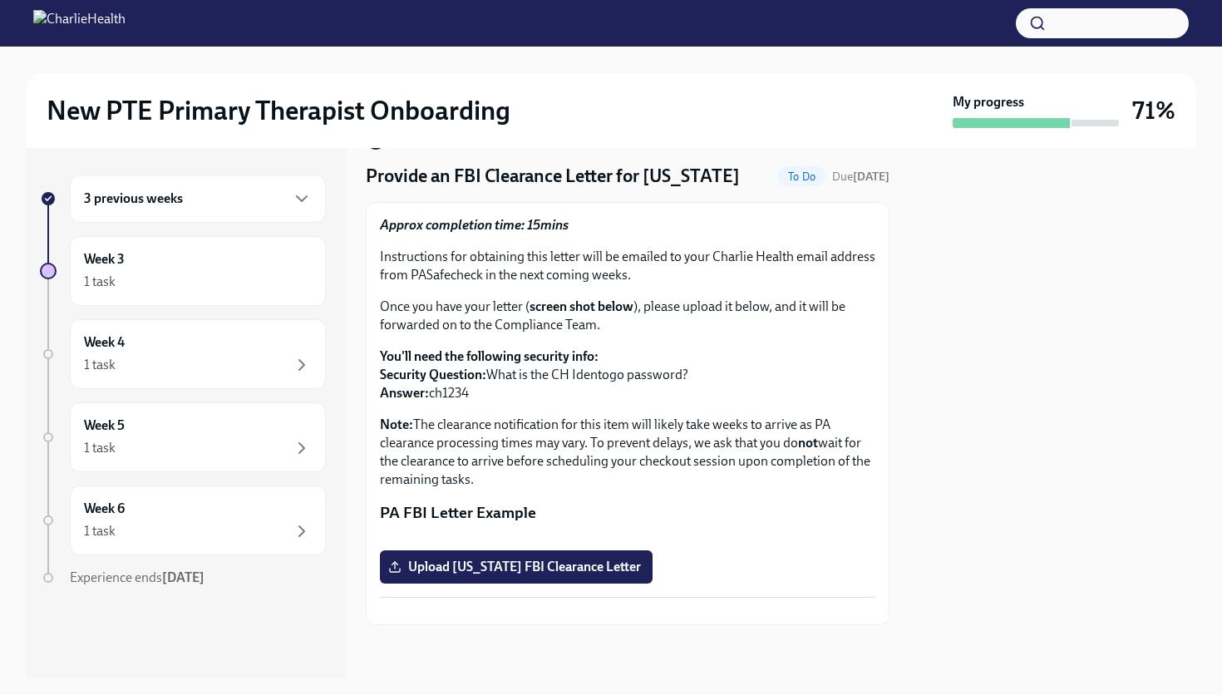
scroll to position [249, 0]
